Goal: Information Seeking & Learning: Learn about a topic

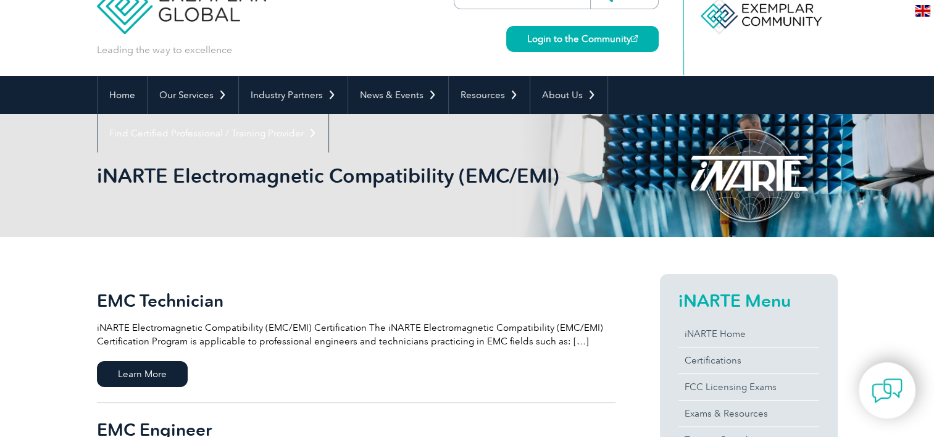
scroll to position [62, 0]
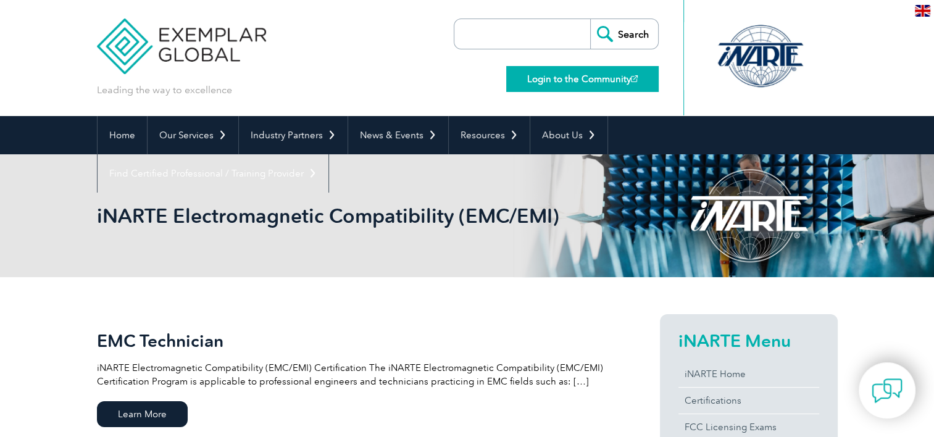
click at [576, 84] on link "Login to the Community" at bounding box center [582, 79] width 153 height 26
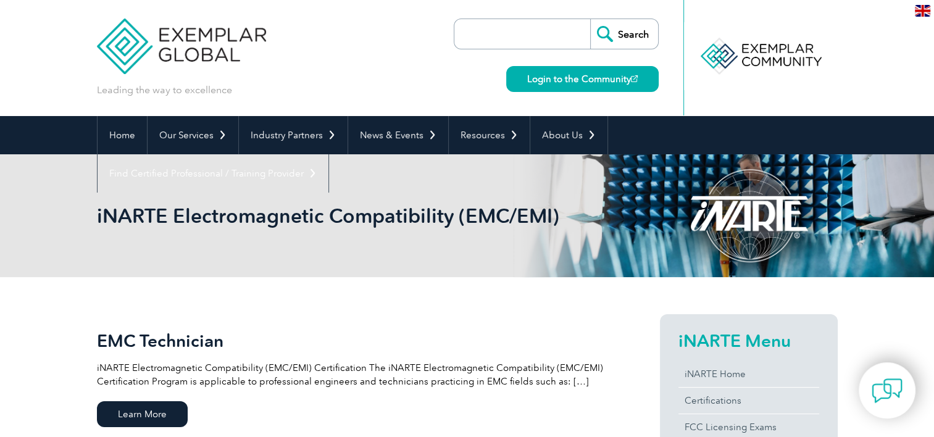
click at [729, 233] on div at bounding box center [749, 215] width 178 height 123
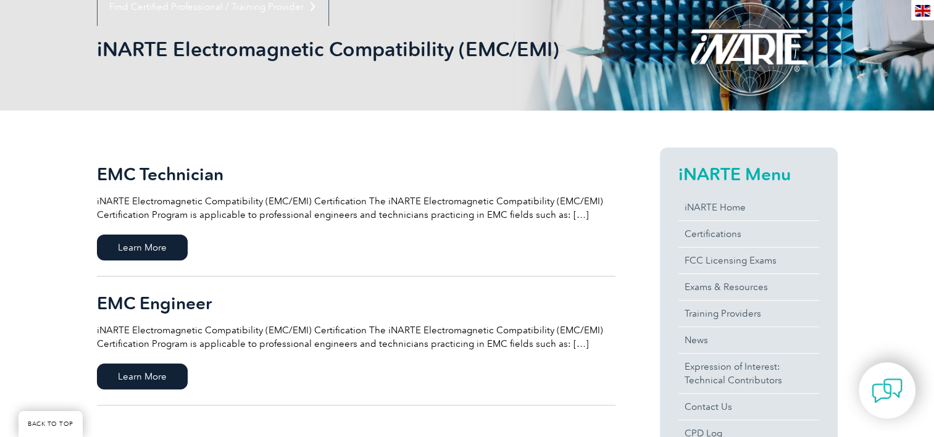
scroll to position [185, 0]
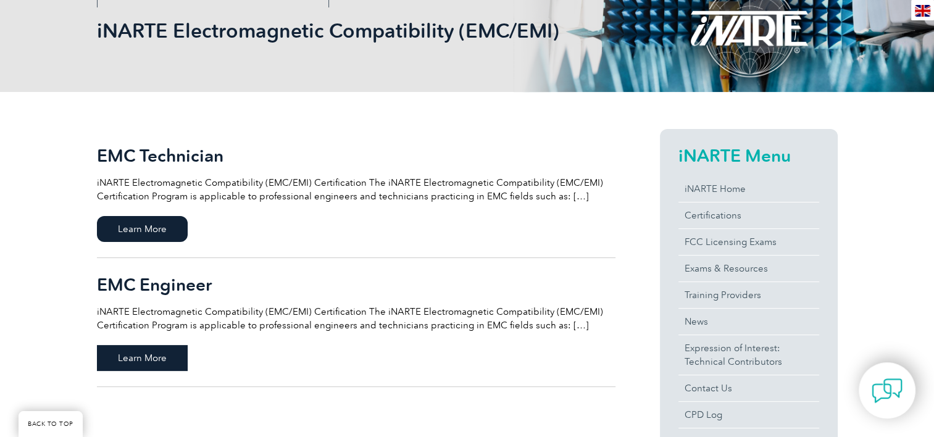
click at [141, 356] on span "Learn More" at bounding box center [142, 358] width 91 height 26
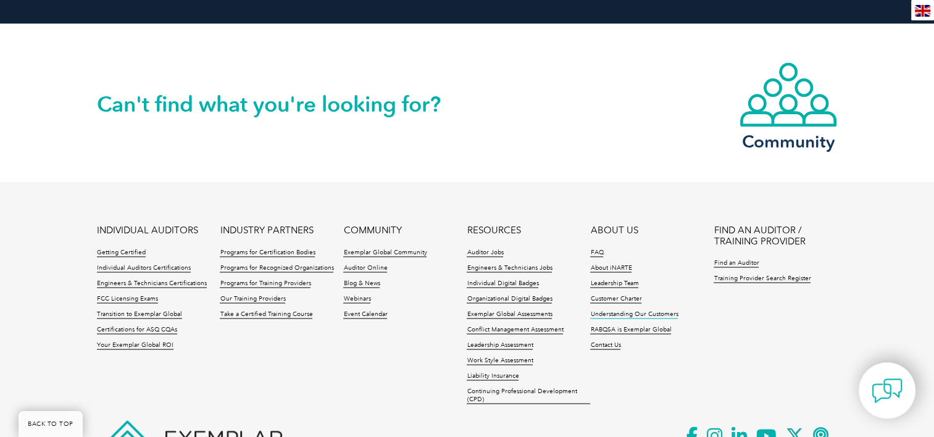
scroll to position [2139, 0]
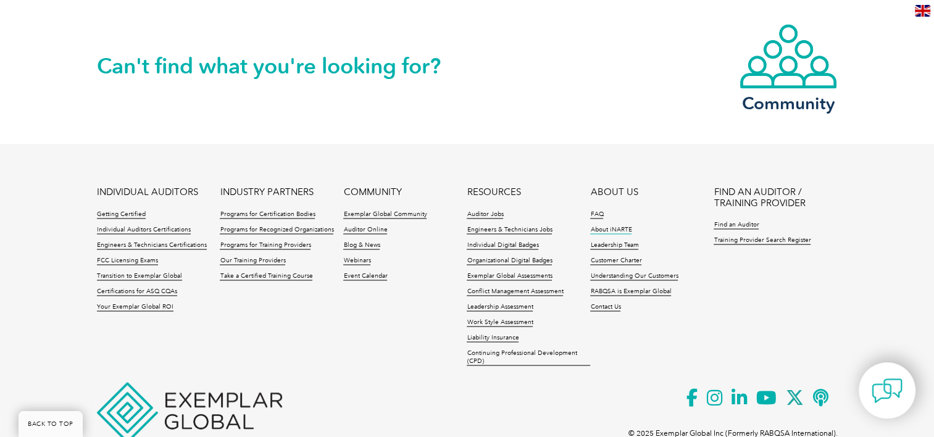
click at [629, 225] on link "About iNARTE" at bounding box center [610, 229] width 41 height 9
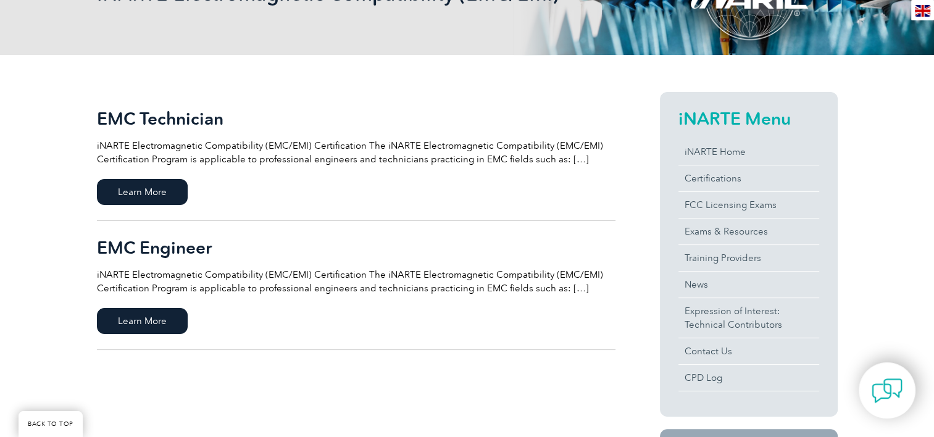
scroll to position [185, 0]
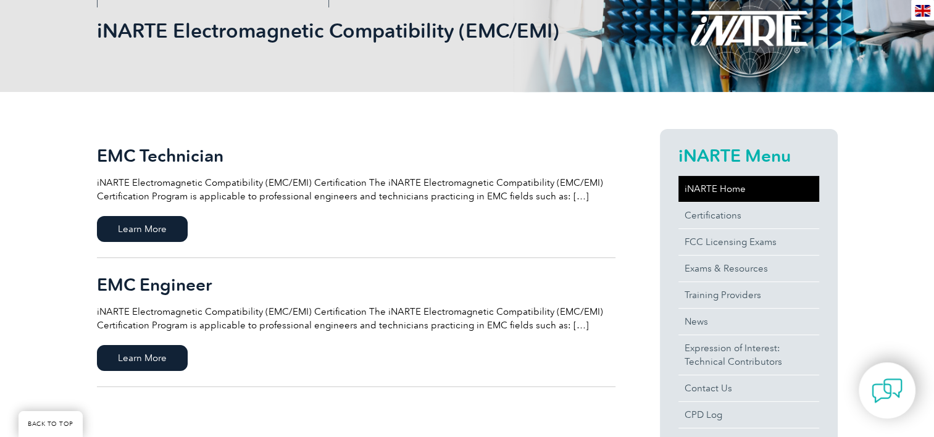
click at [716, 190] on link "iNARTE Home" at bounding box center [749, 189] width 141 height 26
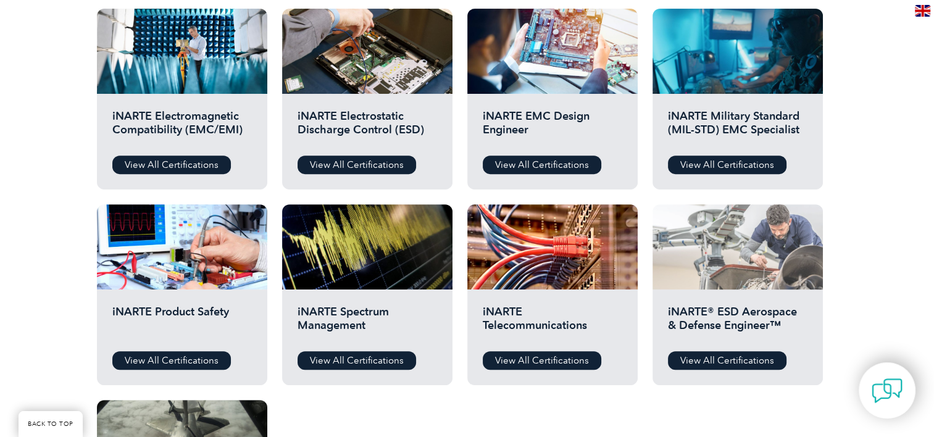
scroll to position [432, 0]
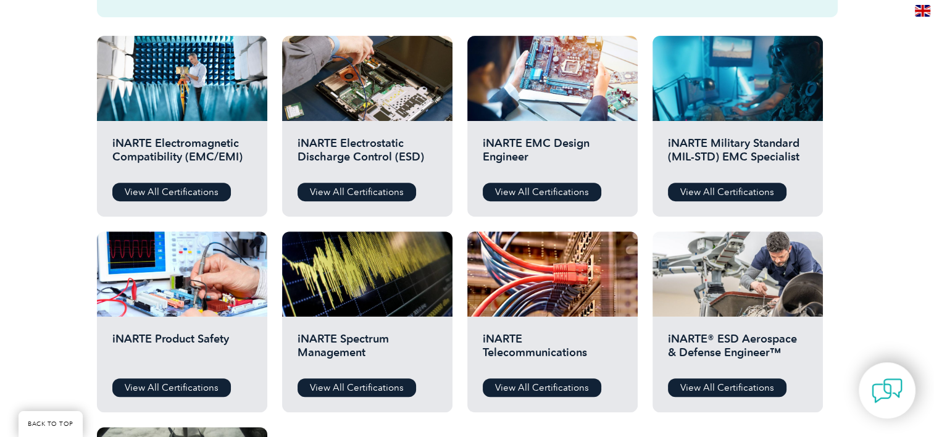
click at [900, 235] on div "Before You Apply For a Certification Download the “Certification Requirements” …" at bounding box center [467, 264] width 934 height 791
